Goal: Transaction & Acquisition: Purchase product/service

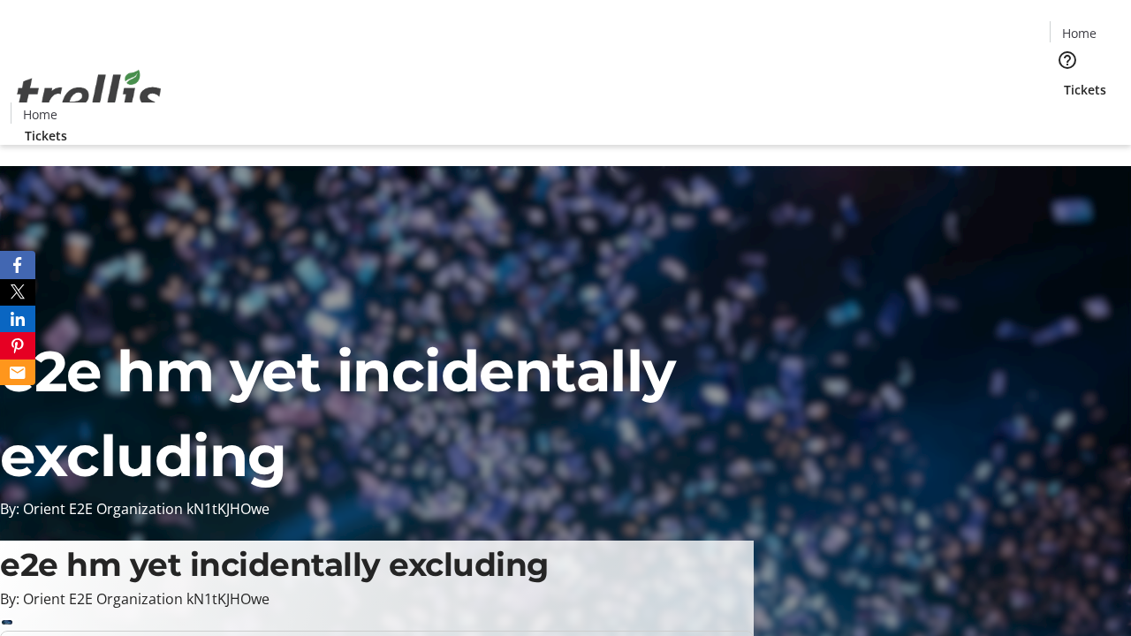
click at [1064, 80] on span "Tickets" at bounding box center [1085, 89] width 42 height 19
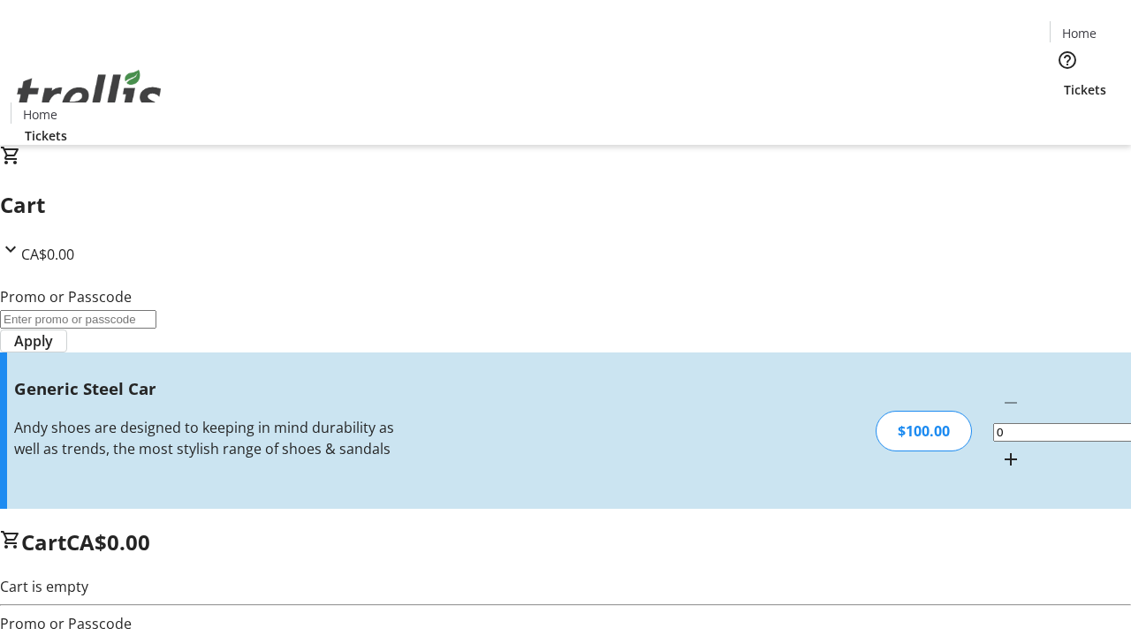
click at [1000, 449] on mat-icon "Increment by one" at bounding box center [1010, 459] width 21 height 21
type input "1"
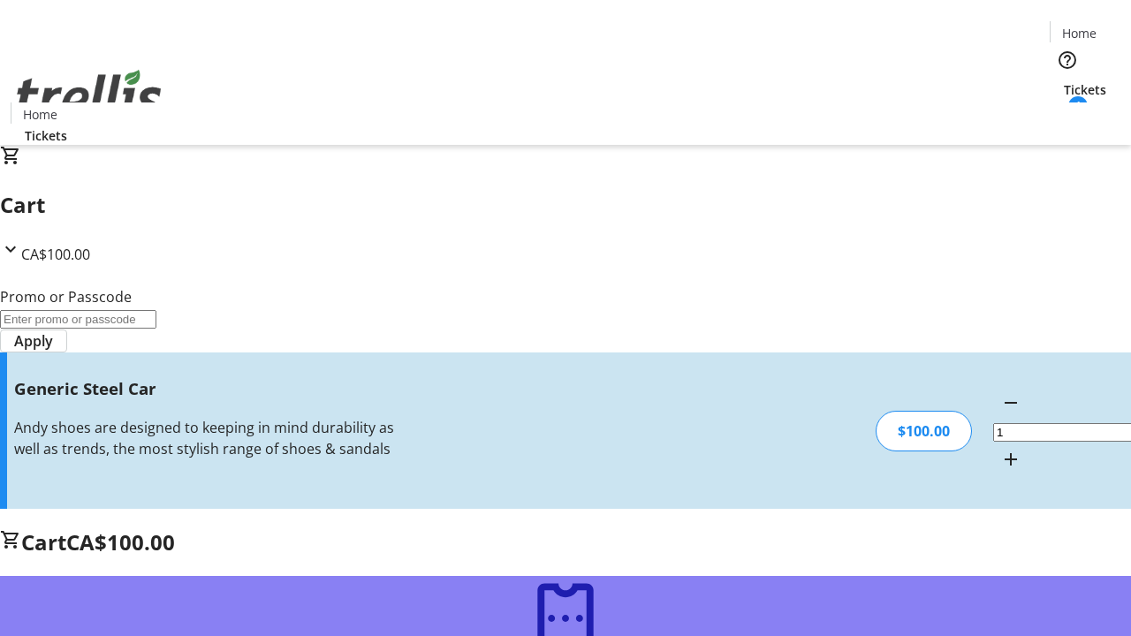
type input "FREE"
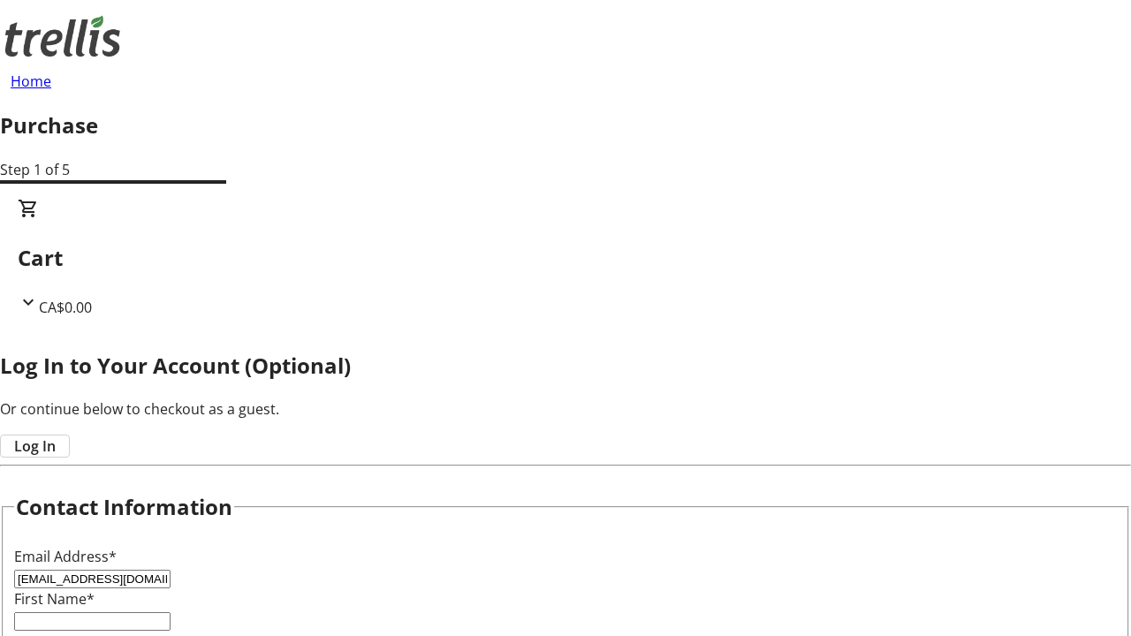
type input "[EMAIL_ADDRESS][DOMAIN_NAME]"
type input "Colby"
type input "[PERSON_NAME]"
